Goal: Participate in discussion: Engage in conversation with other users on a specific topic

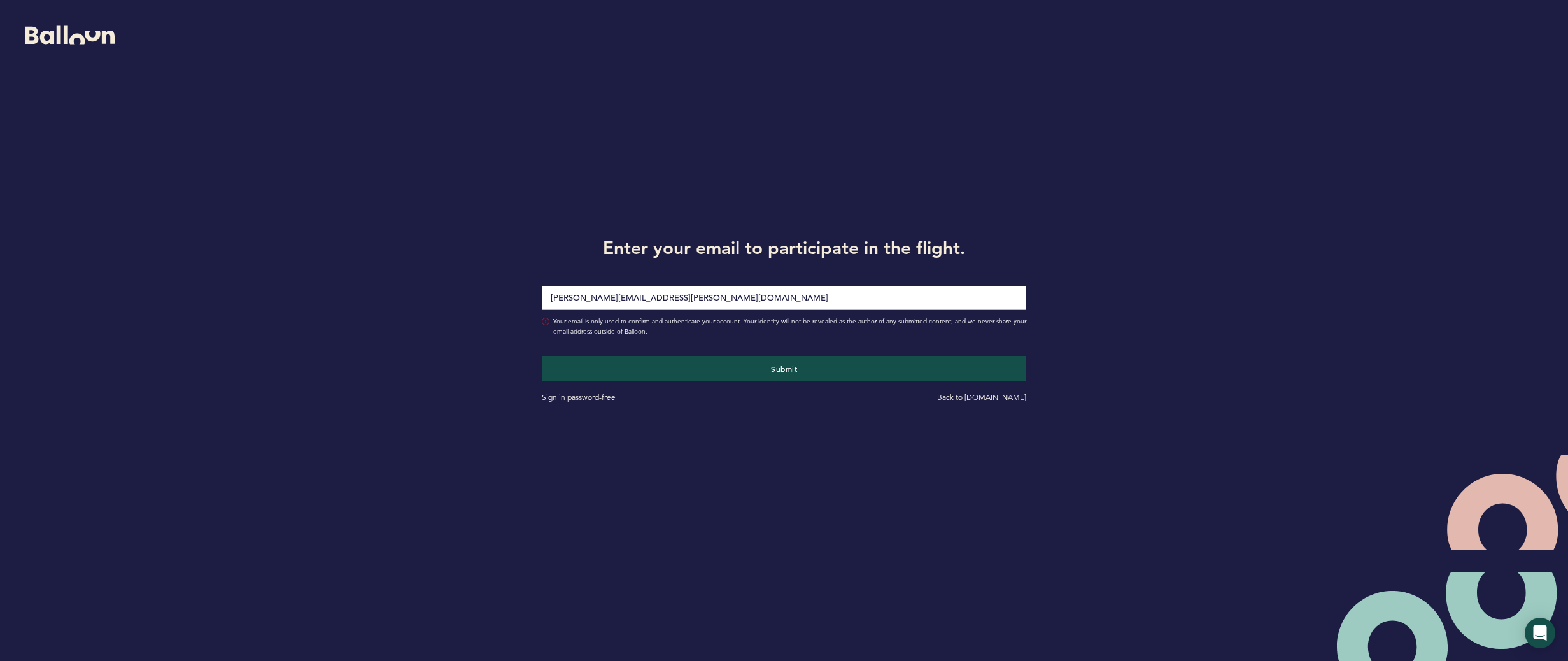
type input "[PERSON_NAME][EMAIL_ADDRESS][PERSON_NAME][DOMAIN_NAME]"
drag, startPoint x: 1059, startPoint y: 355, endPoint x: 984, endPoint y: 366, distance: 75.8
click at [1059, 355] on div "Enter your email to participate in the flight. [PERSON_NAME][EMAIL_ADDRESS][PER…" at bounding box center [784, 318] width 1568 height 635
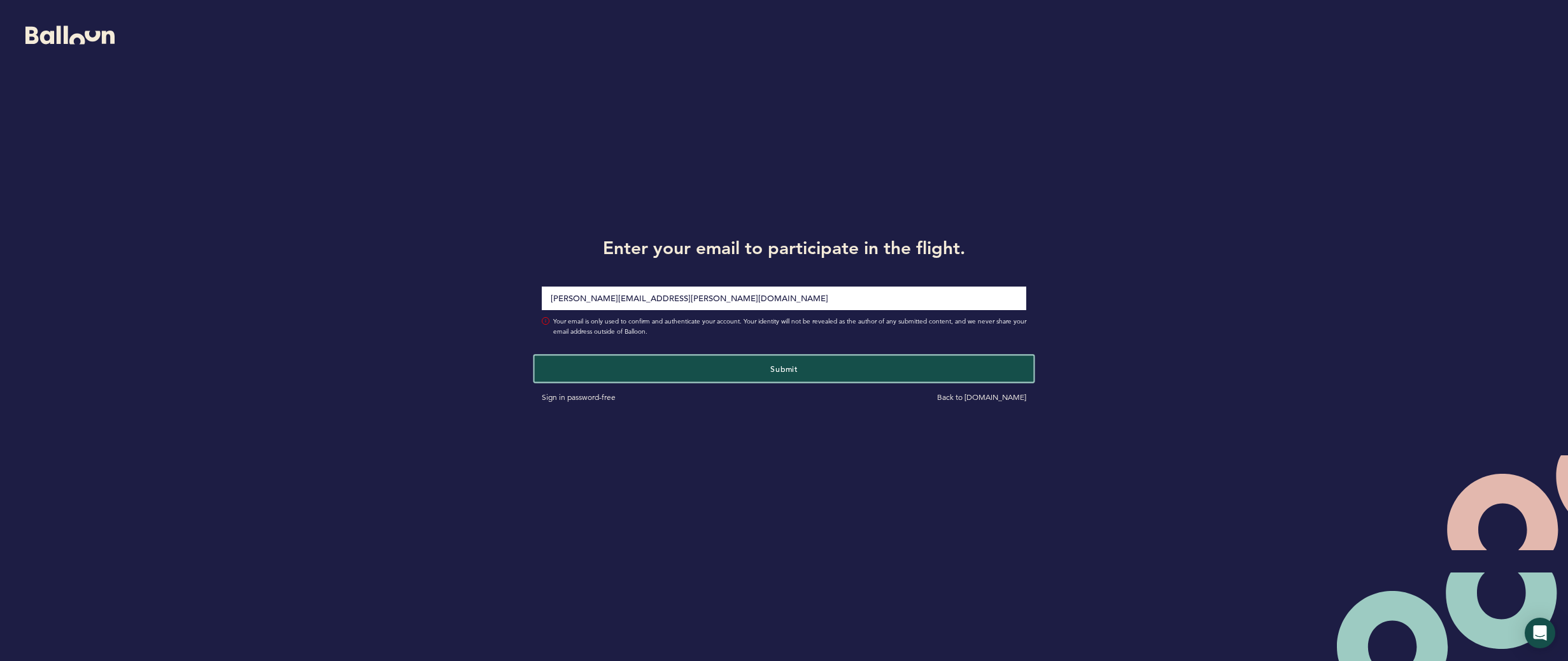
click at [936, 372] on button "Submit" at bounding box center [784, 368] width 499 height 26
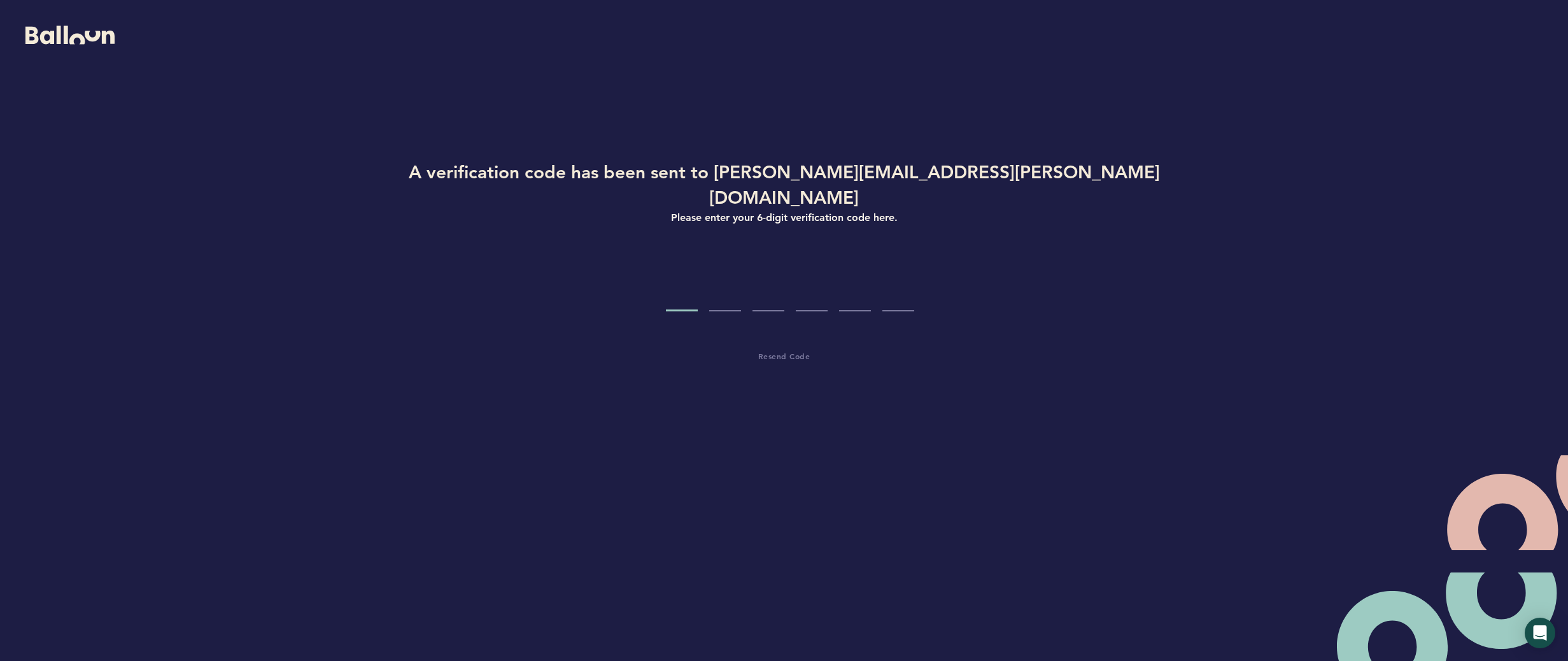
click at [690, 275] on input "Code digit 1" at bounding box center [682, 288] width 32 height 48
type input "3"
type input "4"
type input "5"
type input "3"
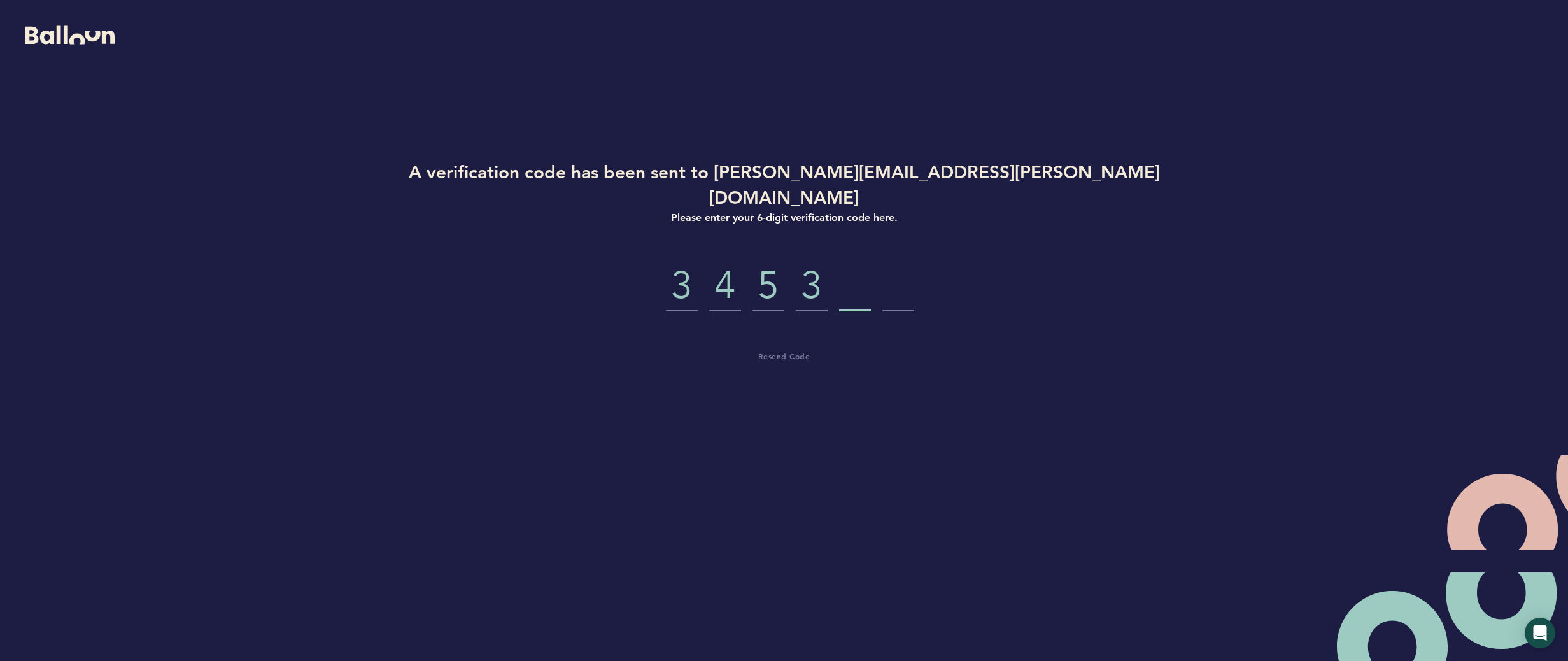
type input "1"
type input "2"
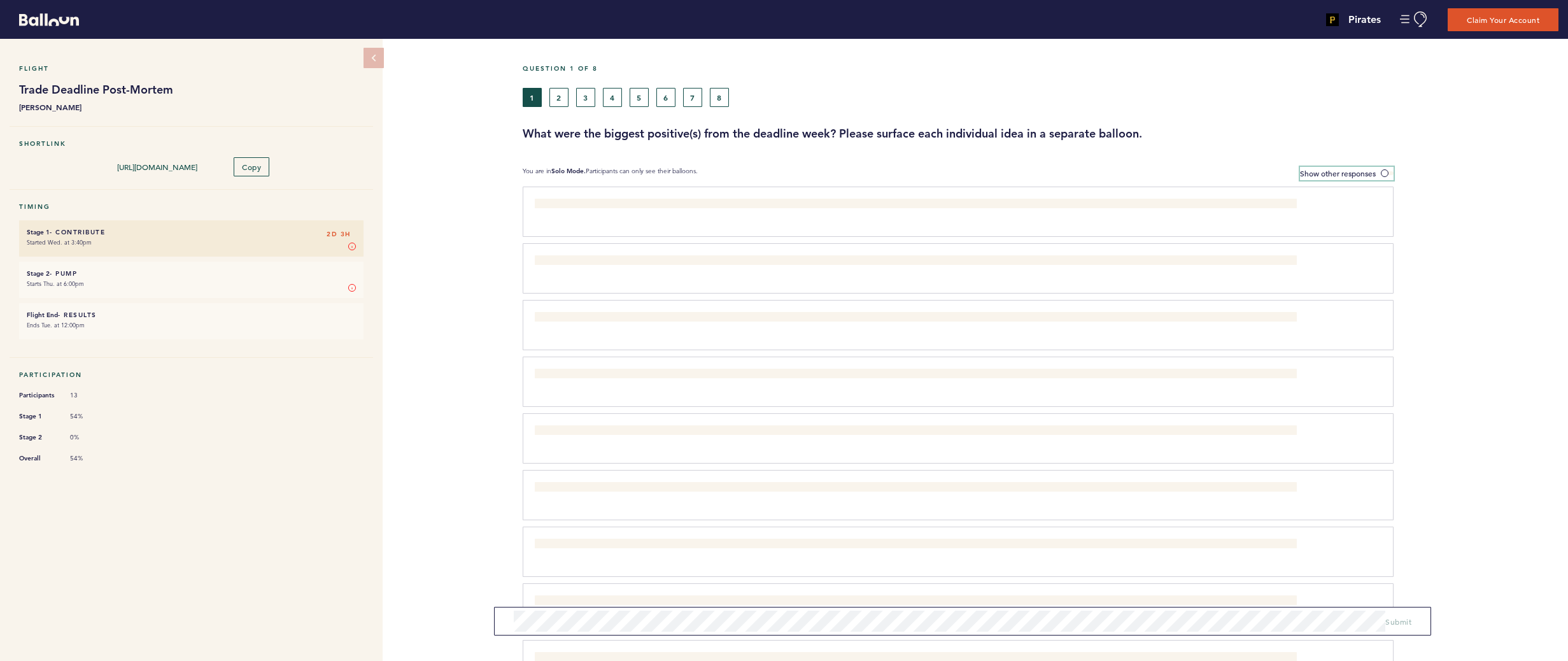
click at [1389, 173] on span at bounding box center [1387, 173] width 12 height 4
click at [0, 0] on input "Show other responses" at bounding box center [0, 0] width 0 height 0
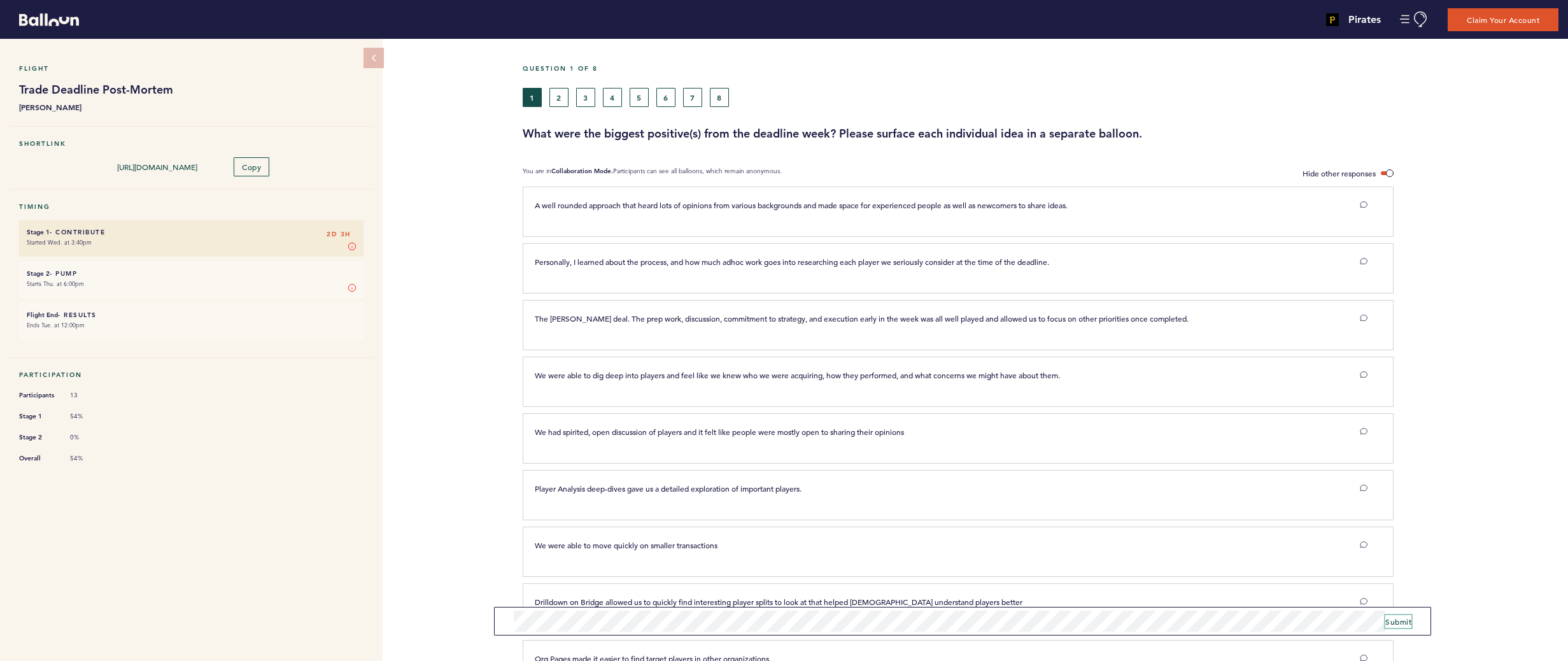
click at [1398, 621] on span "Submit" at bounding box center [1398, 621] width 26 height 11
click at [557, 100] on button "2" at bounding box center [559, 98] width 19 height 19
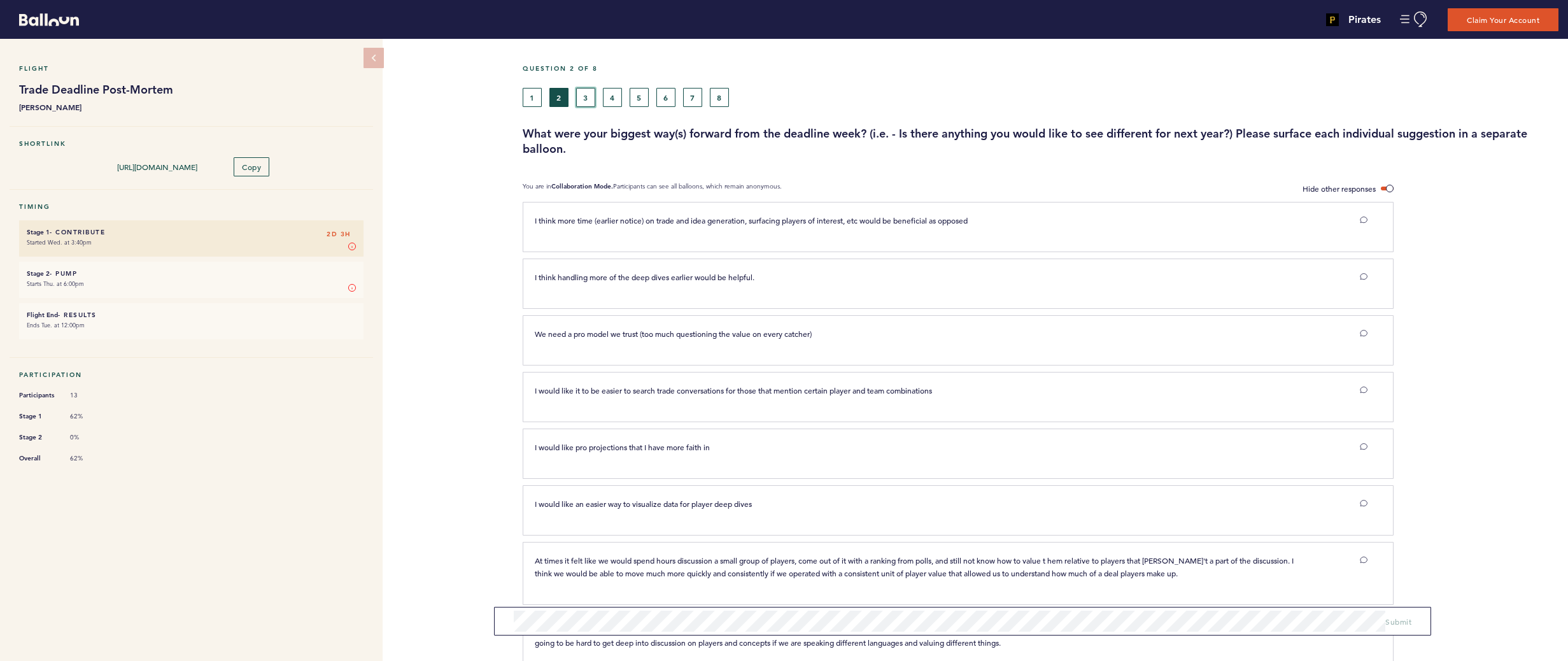
click at [588, 100] on button "3" at bounding box center [586, 98] width 19 height 19
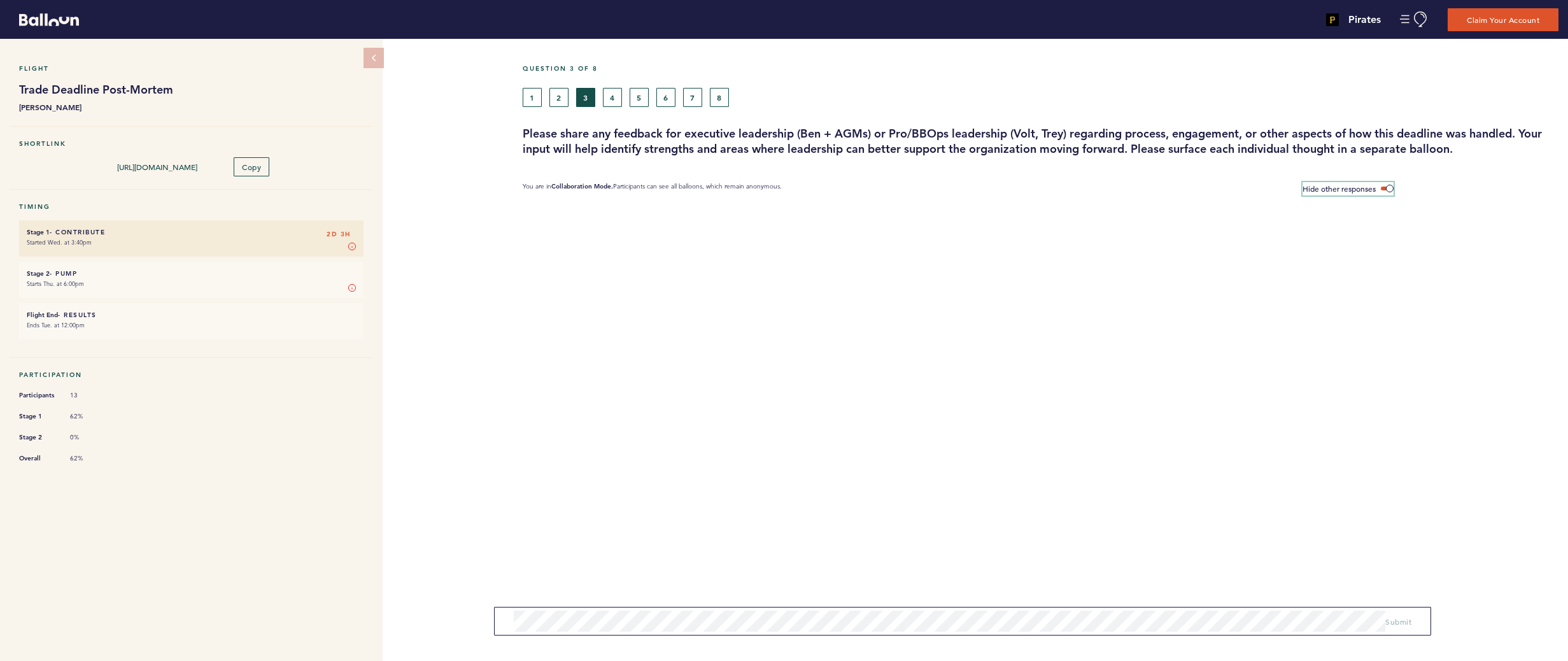
click at [1385, 187] on span at bounding box center [1387, 188] width 12 height 4
click at [0, 0] on input "Hide other responses" at bounding box center [0, 0] width 0 height 0
click at [1390, 188] on span at bounding box center [1387, 188] width 12 height 4
click at [0, 0] on input "Show other responses" at bounding box center [0, 0] width 0 height 0
click at [613, 97] on button "4" at bounding box center [613, 98] width 19 height 19
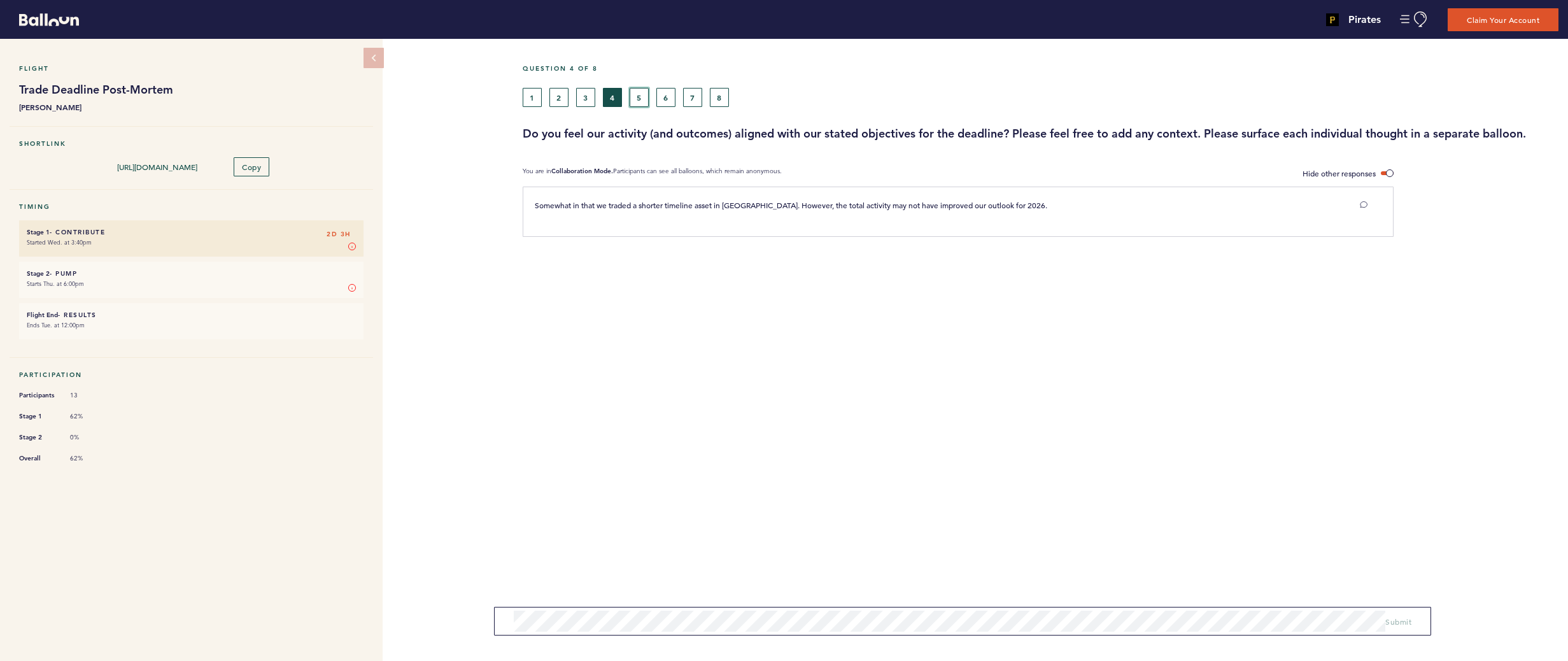
click at [638, 100] on button "5" at bounding box center [639, 98] width 19 height 19
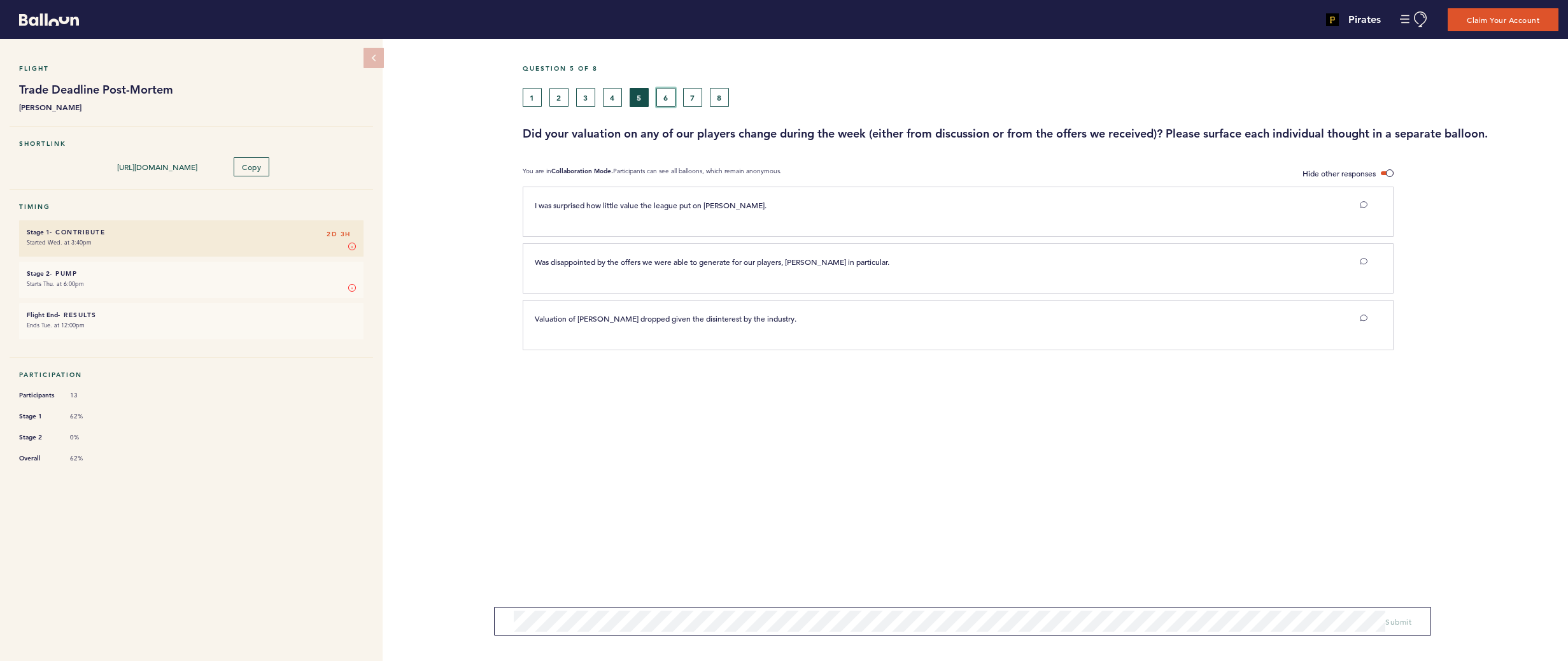
click at [668, 104] on button "6" at bounding box center [667, 98] width 19 height 19
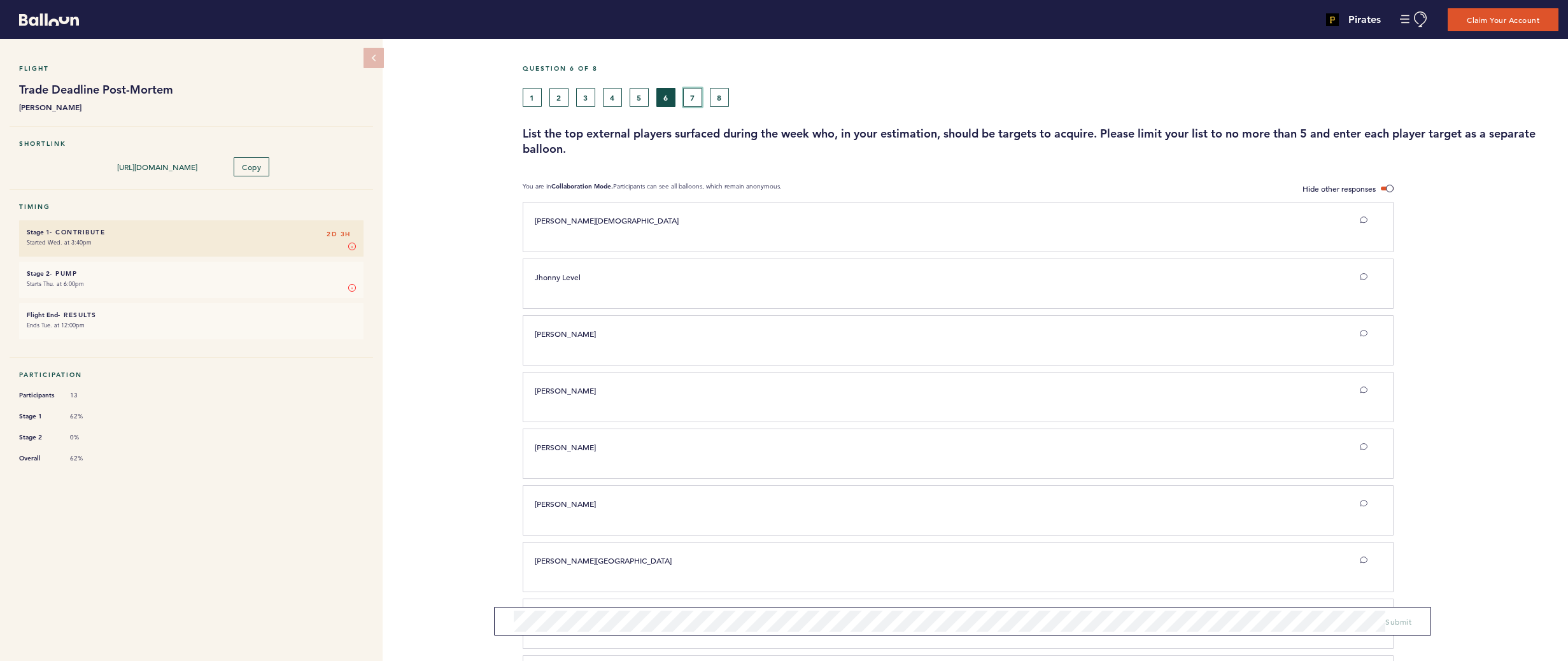
click at [689, 95] on button "7" at bounding box center [693, 98] width 19 height 19
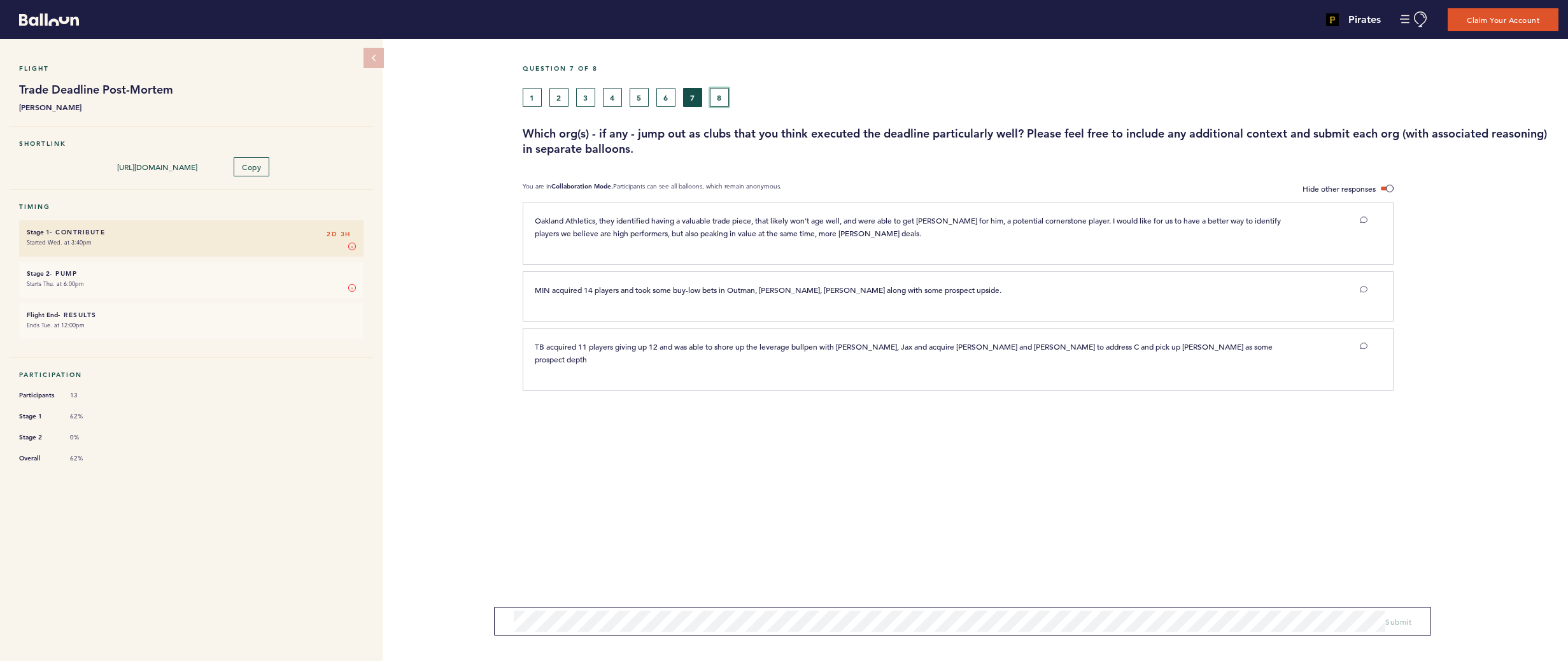
click at [716, 97] on button "8" at bounding box center [720, 98] width 19 height 19
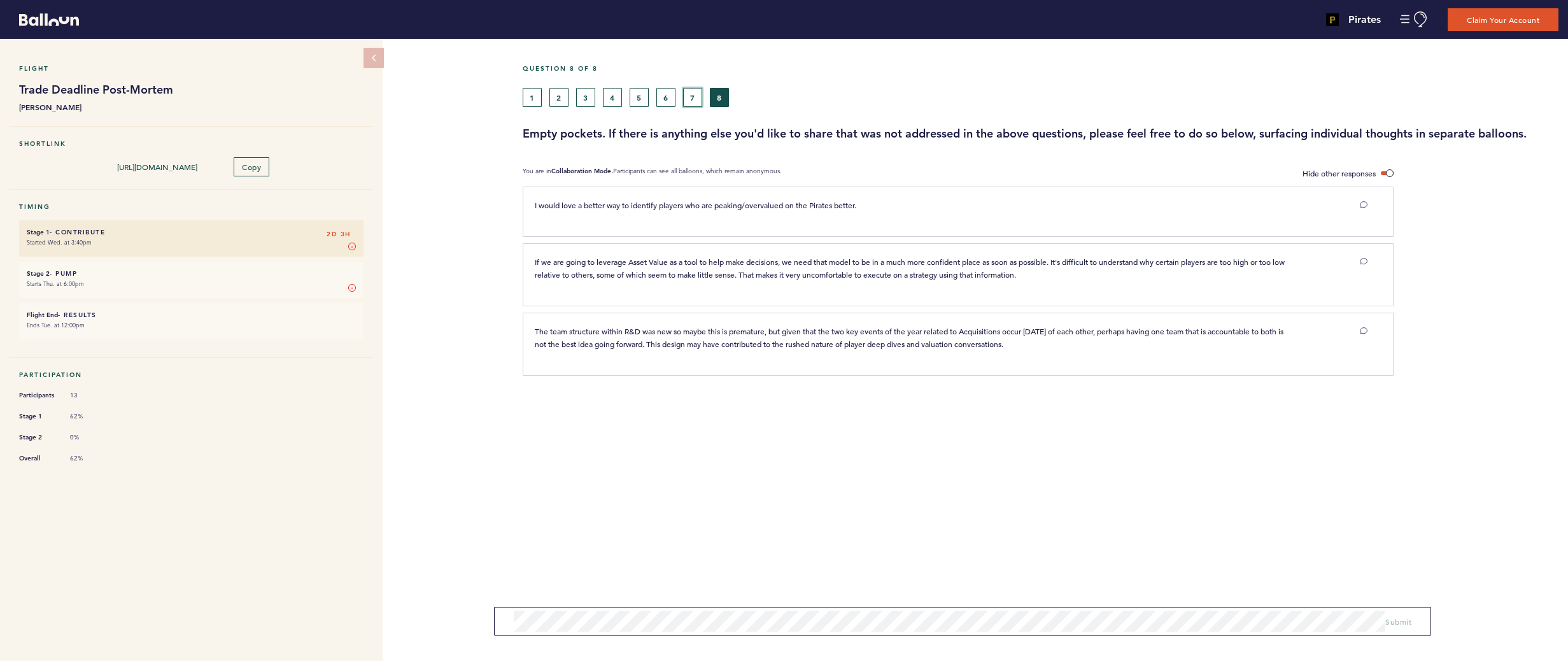
click at [693, 97] on button "7" at bounding box center [693, 98] width 19 height 19
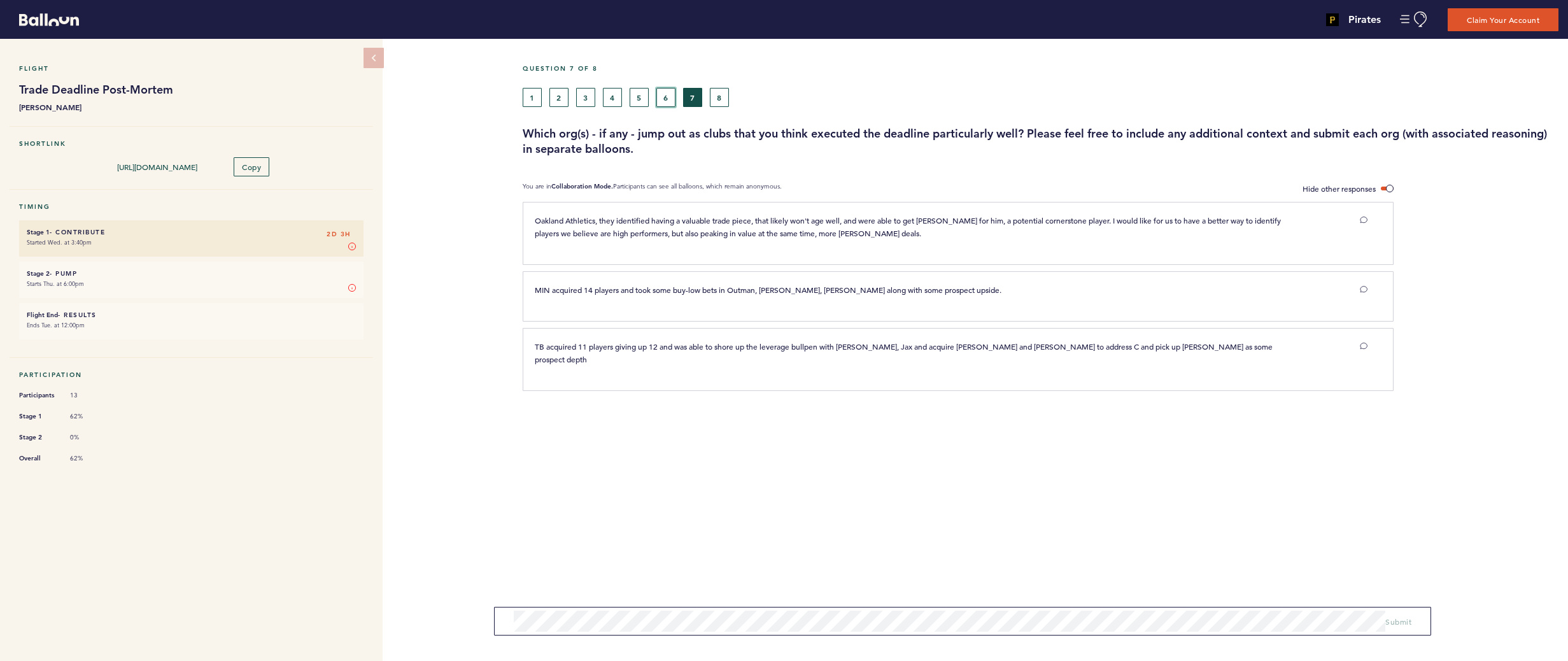
click at [666, 99] on button "6" at bounding box center [667, 98] width 19 height 19
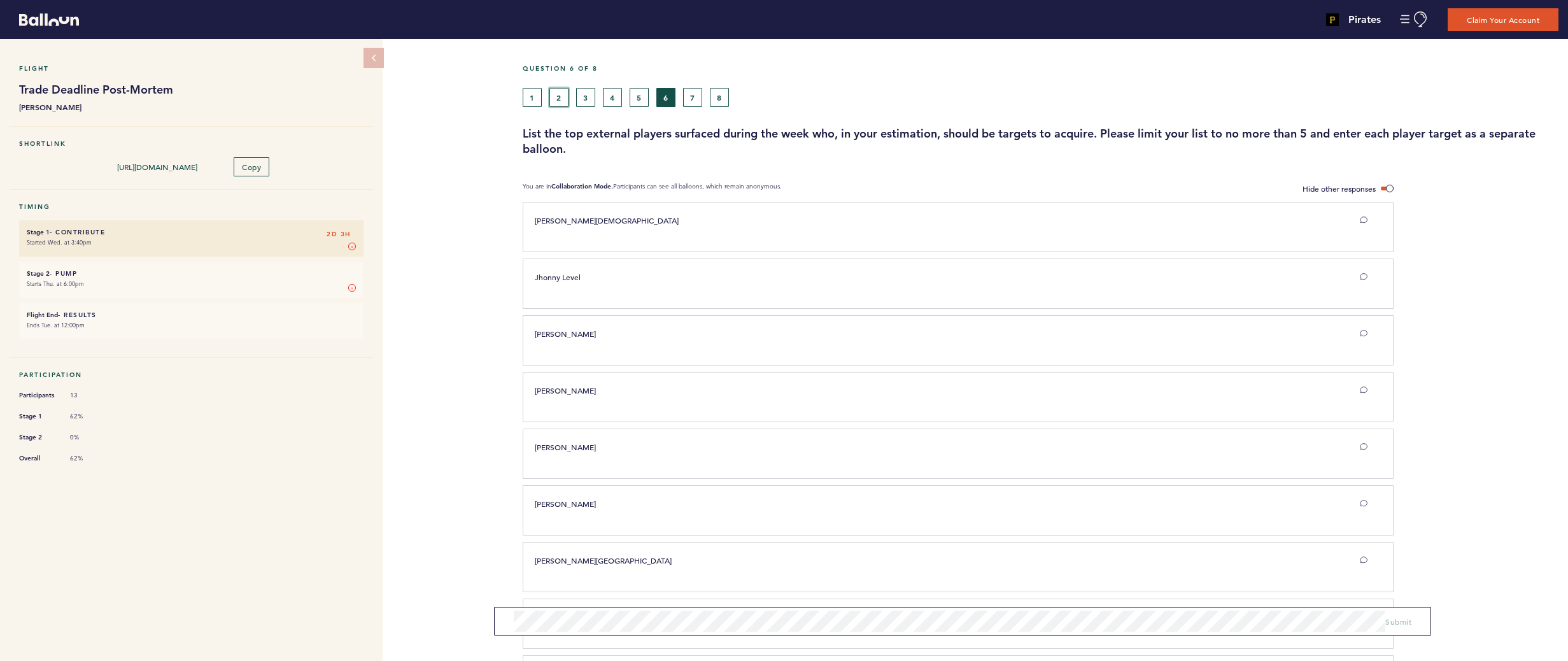
click at [557, 97] on button "2" at bounding box center [559, 98] width 19 height 19
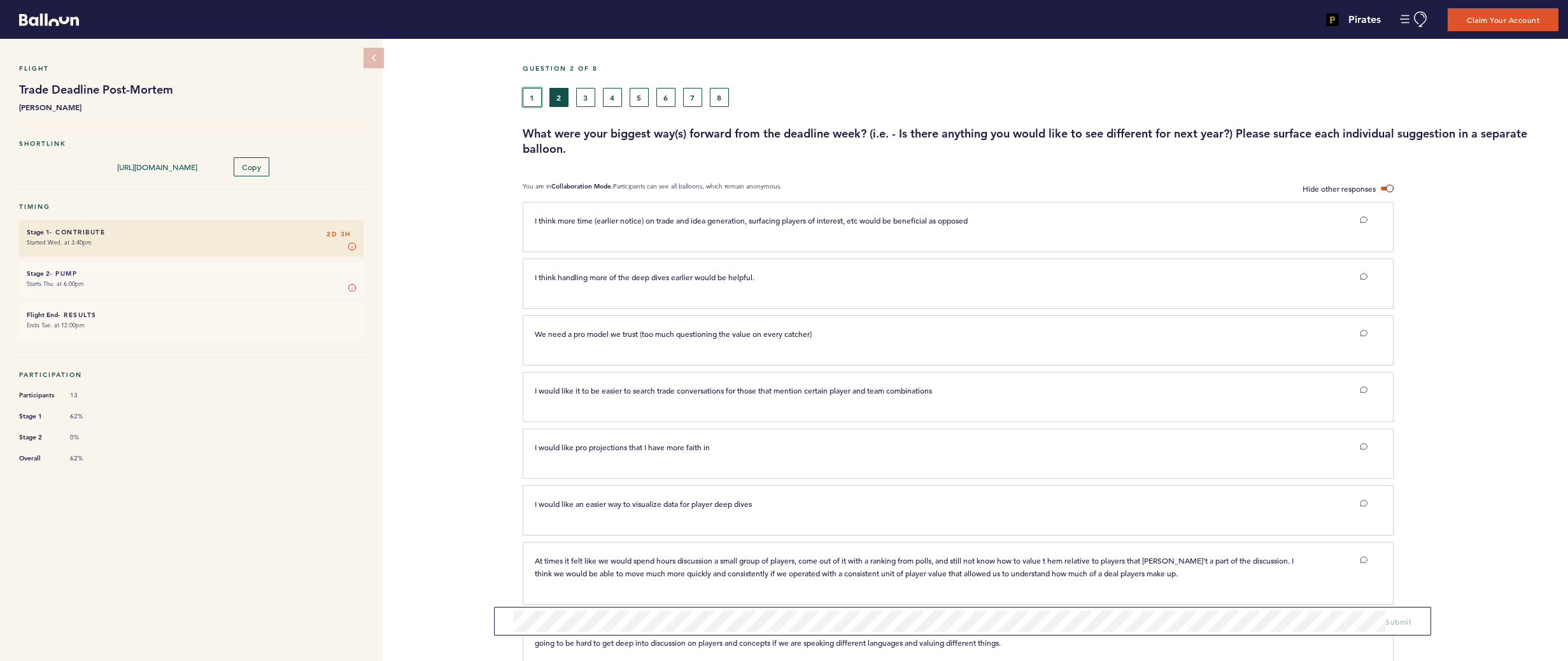
click at [526, 97] on button "1" at bounding box center [532, 98] width 19 height 19
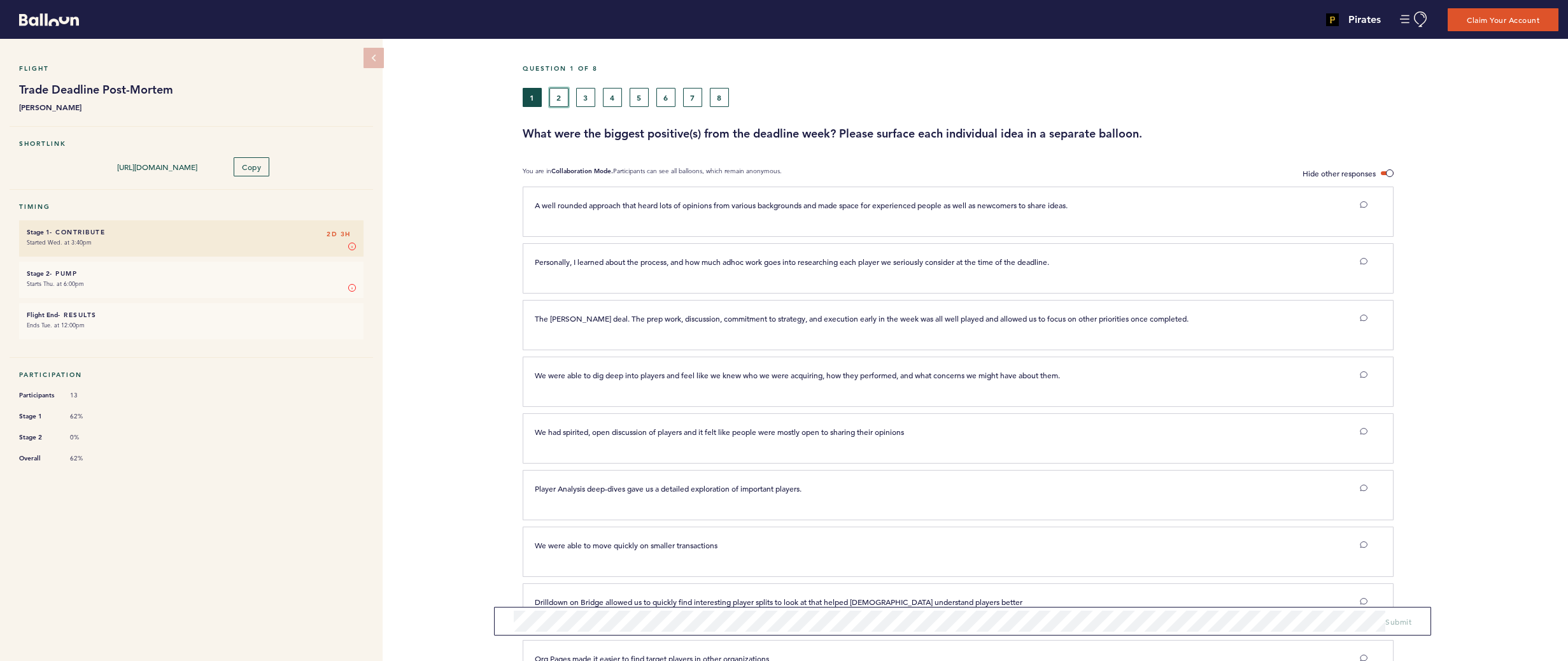
click at [564, 95] on button "2" at bounding box center [559, 98] width 19 height 19
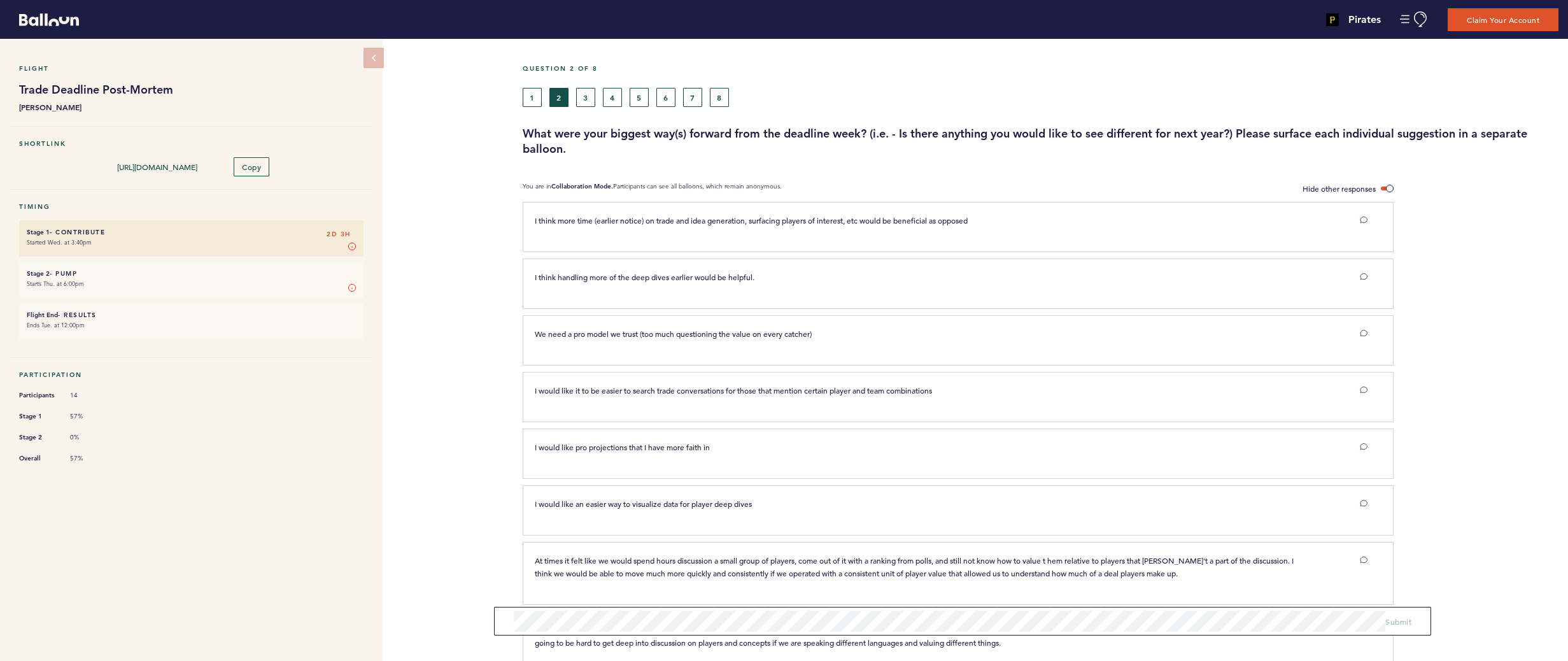
click at [467, 328] on div "Flight Trade Deadline Post-Mortem [PERSON_NAME] Shortlink [URL][DOMAIN_NAME] Co…" at bounding box center [784, 349] width 1568 height 622
